Goal: Communication & Community: Connect with others

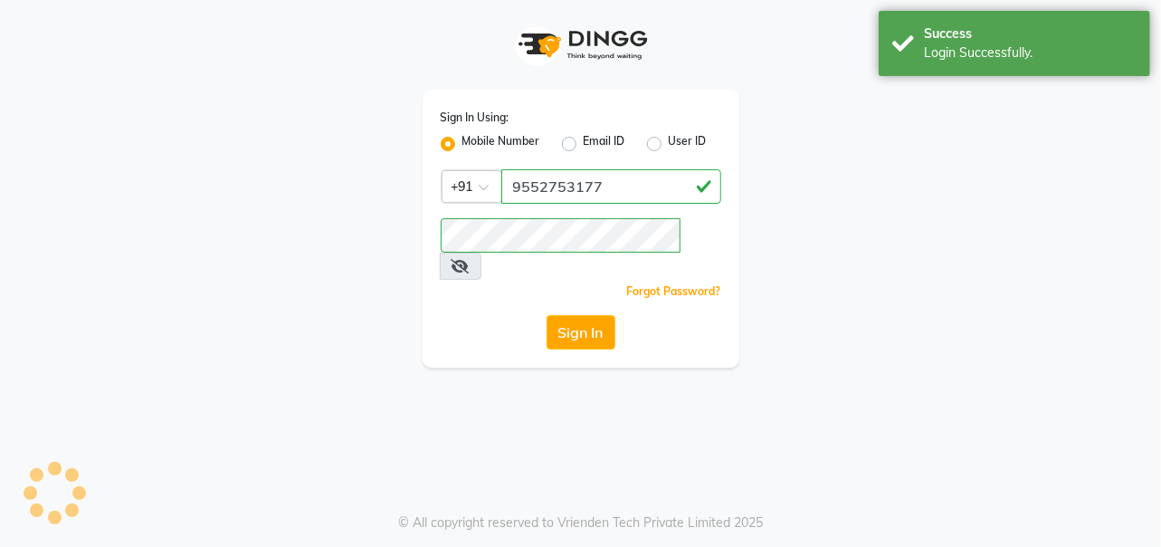
select select "service"
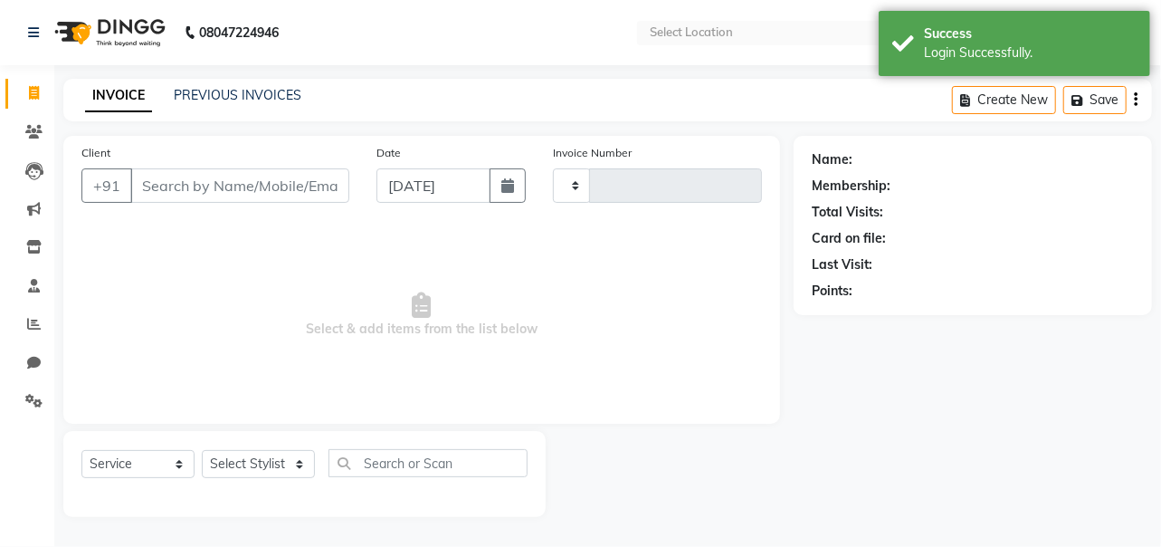
select select "en"
select select "7670"
type input "0001"
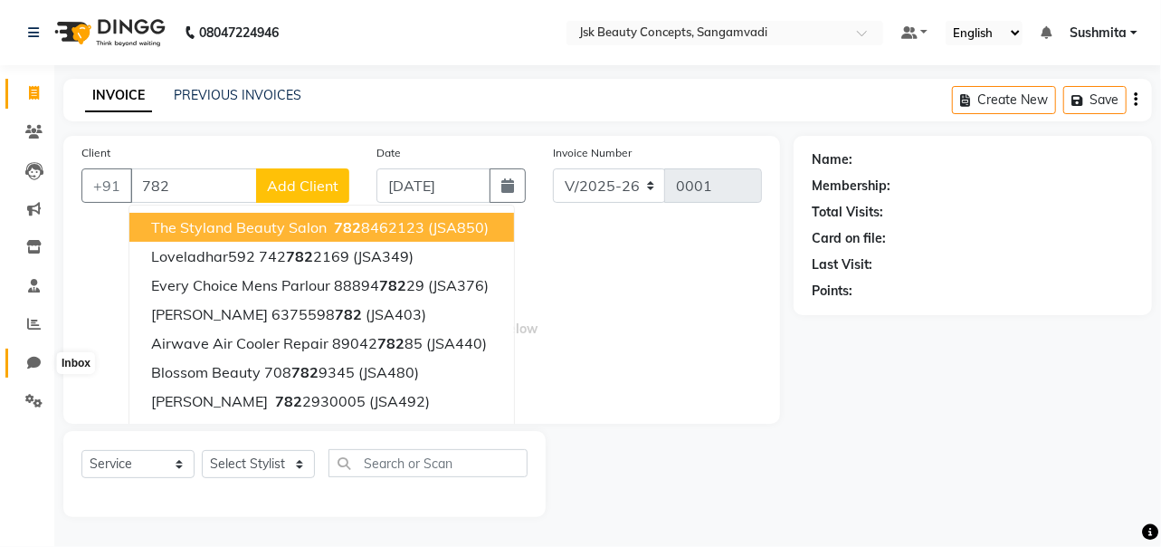
type input "782"
click at [33, 366] on icon at bounding box center [34, 363] width 14 height 14
select select "100"
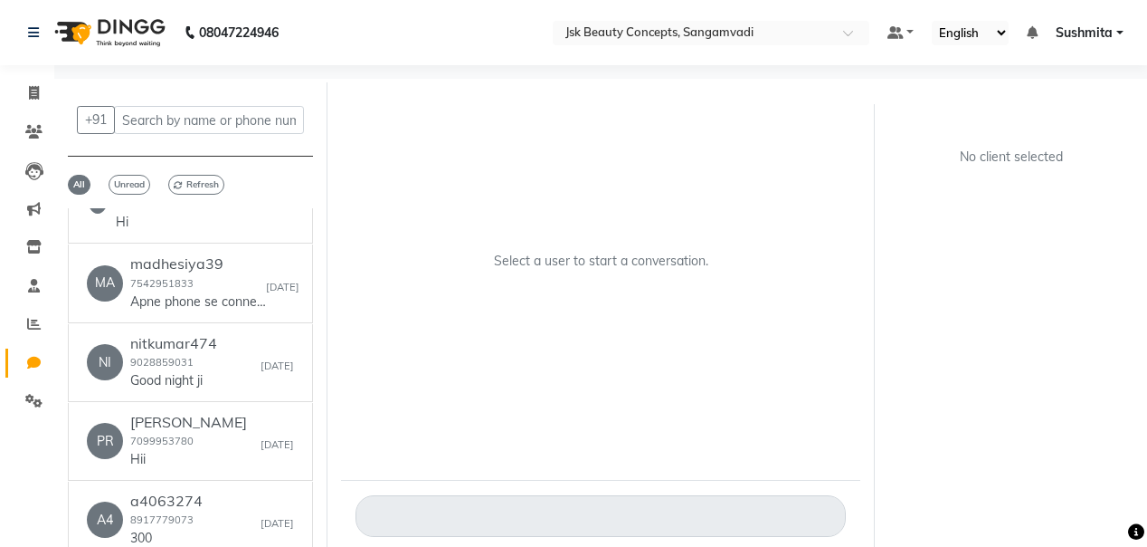
scroll to position [1593, 0]
click at [225, 282] on div "madhesiya39 [PHONE_NUMBER] Apne phone se connect karna hai" at bounding box center [198, 283] width 136 height 55
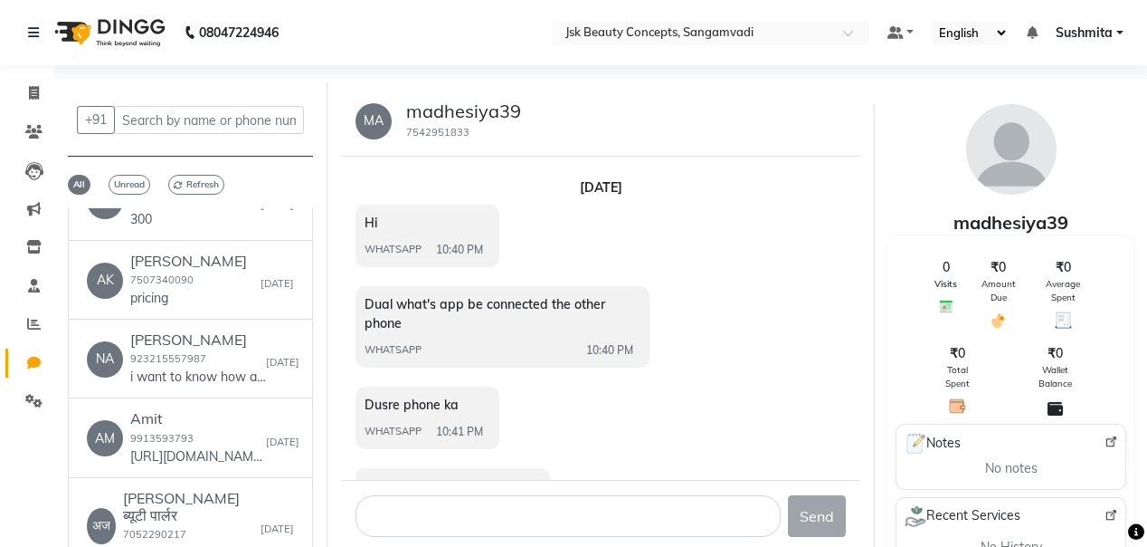
scroll to position [1969, 0]
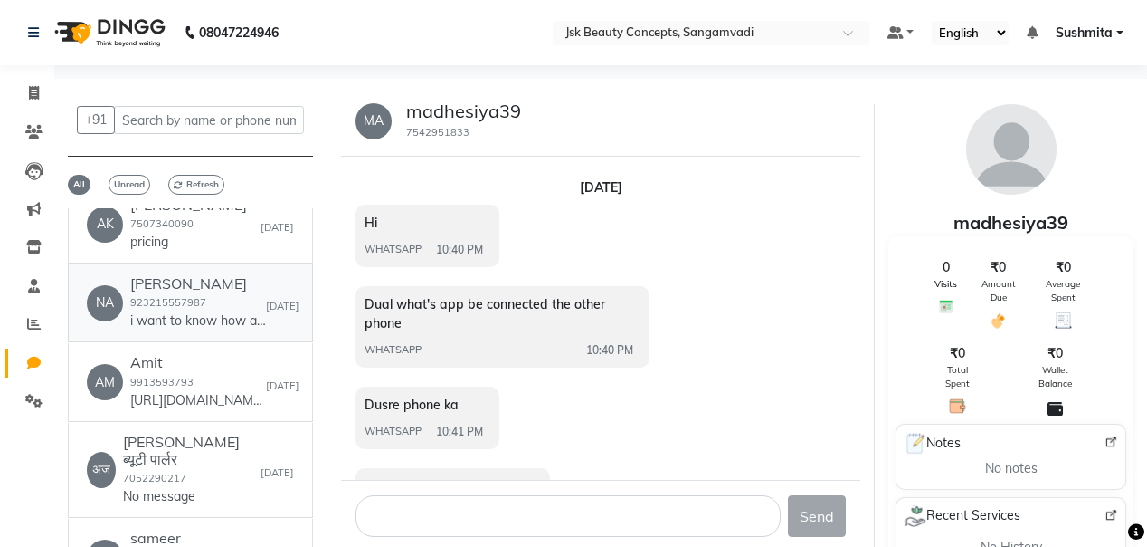
click at [174, 327] on p "i want to know how about your software running?" at bounding box center [198, 320] width 136 height 19
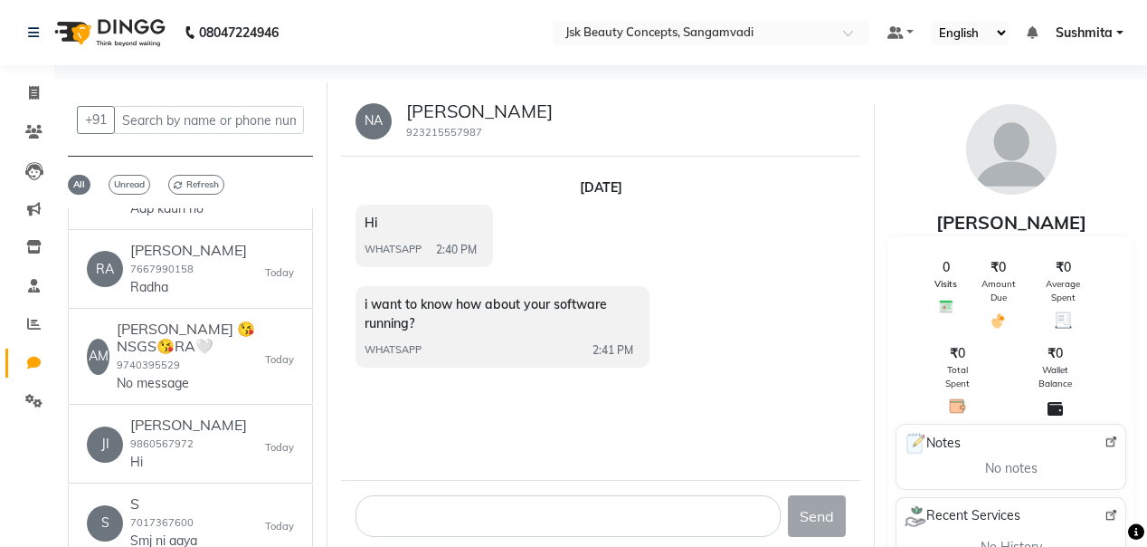
scroll to position [577, 0]
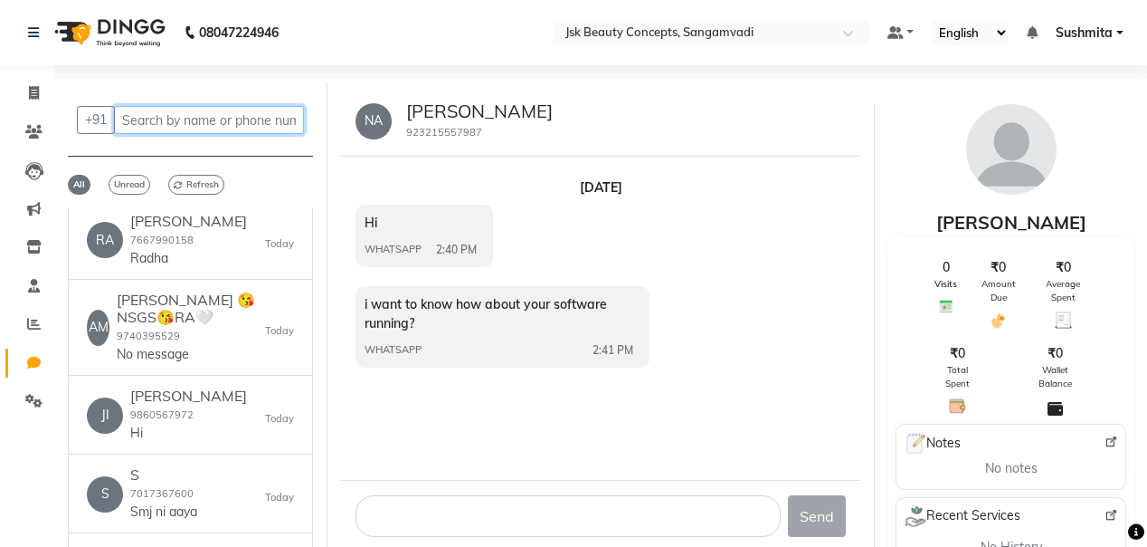
click at [139, 126] on input "text" at bounding box center [209, 120] width 190 height 28
paste input "8968368179"
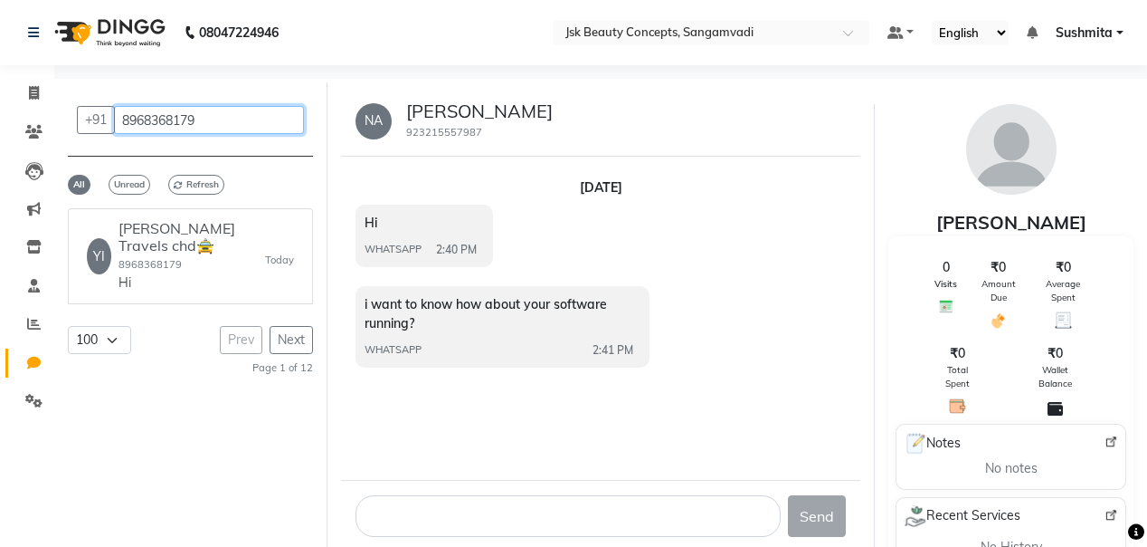
scroll to position [0, 0]
type input "8968368179"
click at [204, 294] on link "[PERSON_NAME] Travels chd🚖 8968368179 Hi [DATE]" at bounding box center [190, 256] width 245 height 96
